Goal: Information Seeking & Learning: Learn about a topic

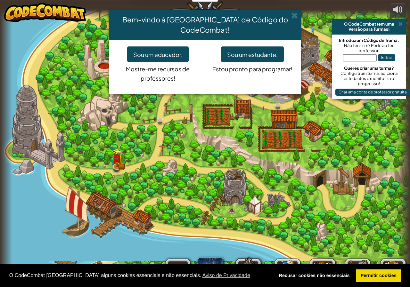
select select "pt-PT"
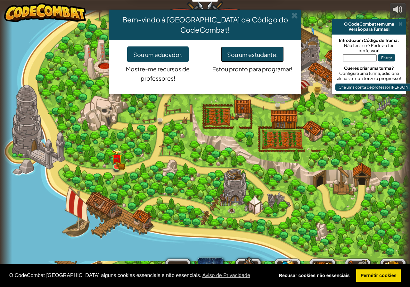
drag, startPoint x: 240, startPoint y: 46, endPoint x: 253, endPoint y: 46, distance: 12.5
click at [242, 51] on font "Sou um estudante." at bounding box center [252, 54] width 51 height 7
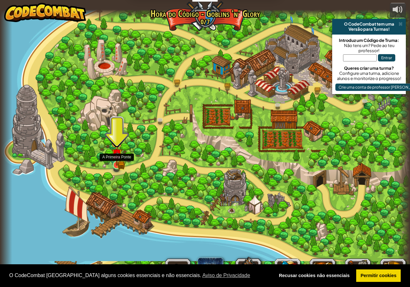
click at [121, 162] on img at bounding box center [116, 153] width 11 height 23
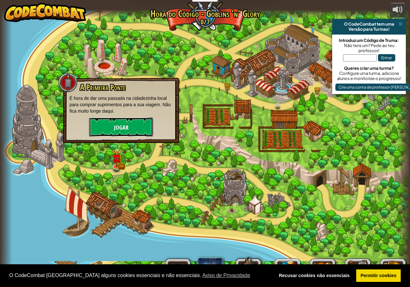
click at [115, 129] on font "Jogar" at bounding box center [121, 128] width 14 height 8
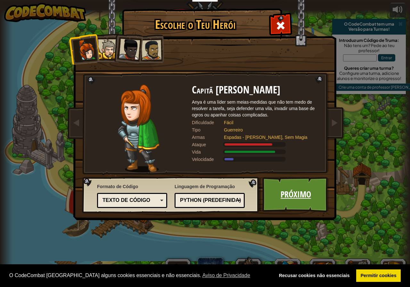
click at [298, 197] on font "Próximo" at bounding box center [295, 195] width 30 height 12
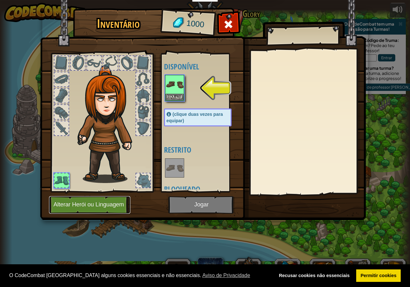
click at [105, 205] on font "Alterar Herói ou Linguagem" at bounding box center [88, 205] width 70 height 6
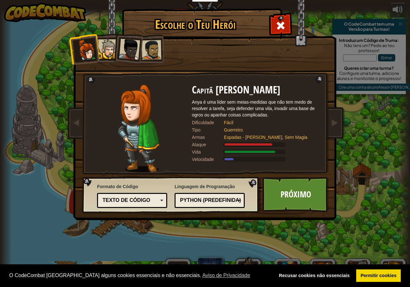
drag, startPoint x: 141, startPoint y: 39, endPoint x: 136, endPoint y: 42, distance: 5.3
click at [136, 35] on ol at bounding box center [205, 35] width 264 height 0
click at [304, 194] on font "Próximo" at bounding box center [295, 195] width 30 height 12
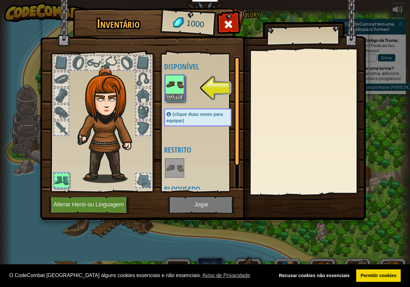
click at [219, 206] on img at bounding box center [203, 104] width 326 height 232
